Goal: Use online tool/utility: Utilize a website feature to perform a specific function

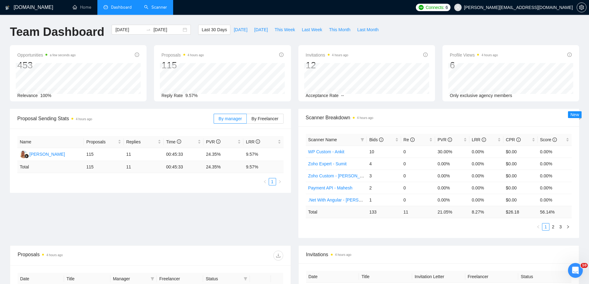
click at [164, 5] on link "Scanner" at bounding box center [155, 7] width 23 height 5
click at [164, 1] on li "Scanner" at bounding box center [155, 7] width 35 height 15
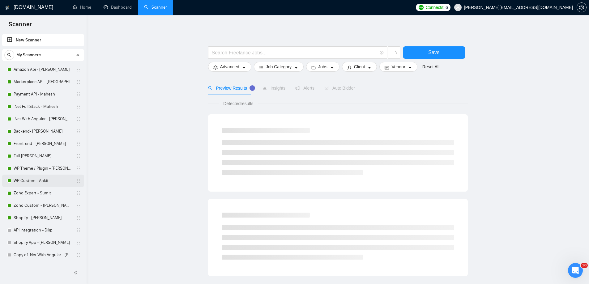
click at [42, 182] on link "WP Custom - Ankit" at bounding box center [43, 181] width 59 height 12
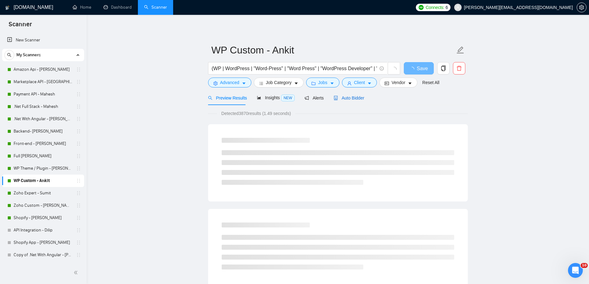
click at [341, 98] on span "Auto Bidder" at bounding box center [349, 98] width 31 height 5
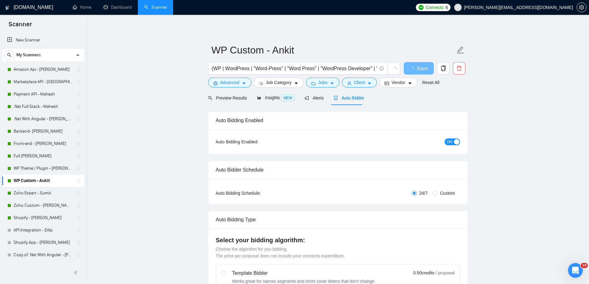
radio input "false"
radio input "true"
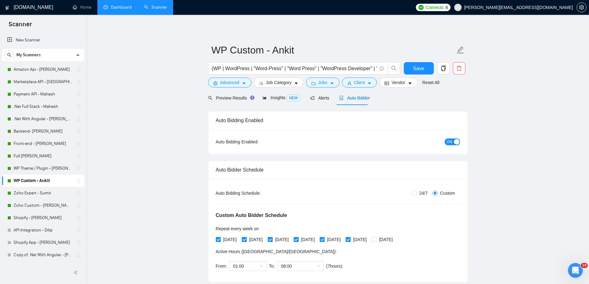
click at [114, 5] on link "Dashboard" at bounding box center [118, 7] width 28 height 5
